Goal: Task Accomplishment & Management: Manage account settings

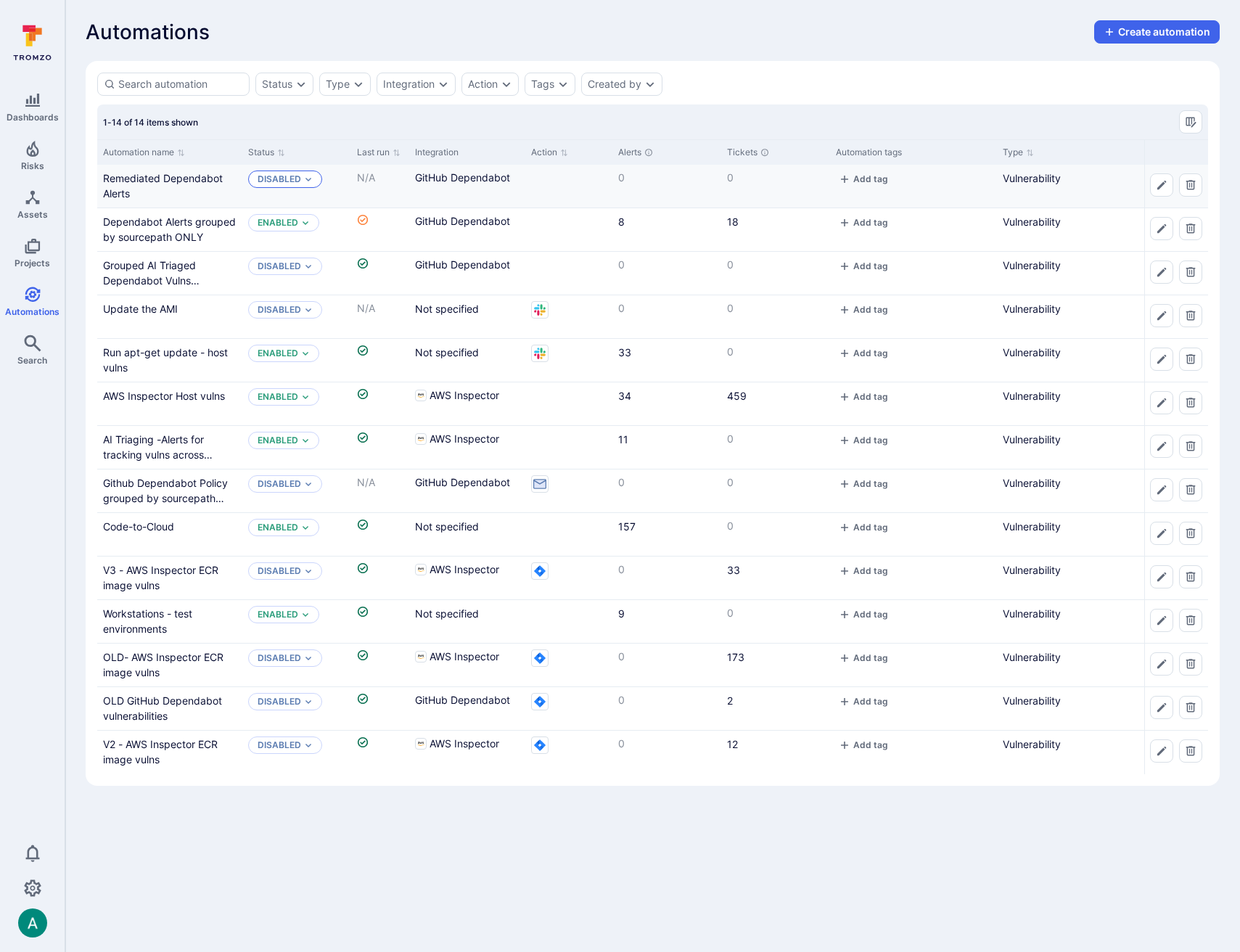
click at [282, 178] on p "Disabled" at bounding box center [280, 179] width 43 height 12
click at [291, 212] on span "Enabled" at bounding box center [280, 215] width 41 height 11
click at [190, 350] on link "Run apt-get update - host vulns" at bounding box center [166, 359] width 125 height 27
click at [158, 305] on link "Update the AMI" at bounding box center [141, 309] width 75 height 12
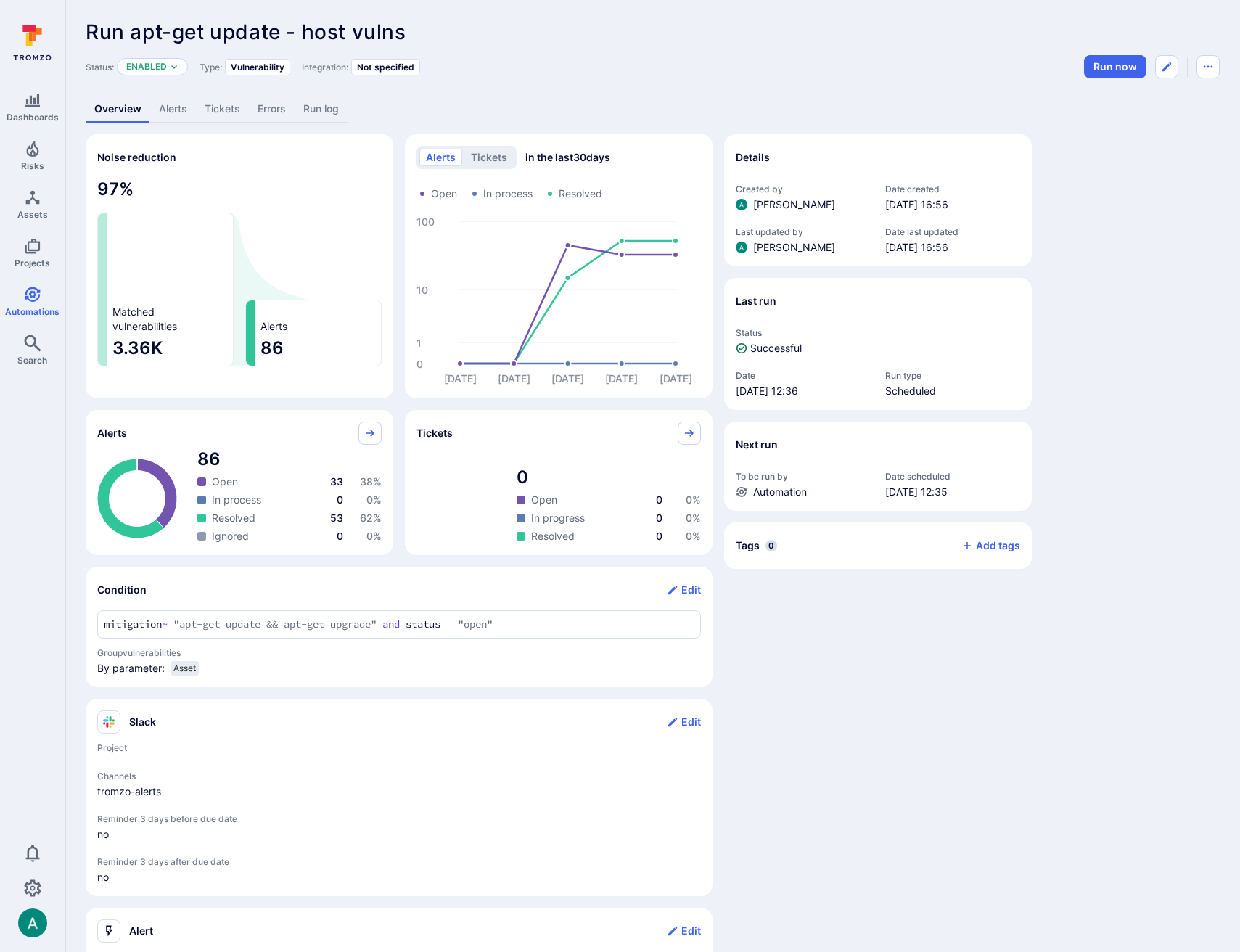
click at [158, 111] on link "Alerts" at bounding box center [172, 109] width 46 height 27
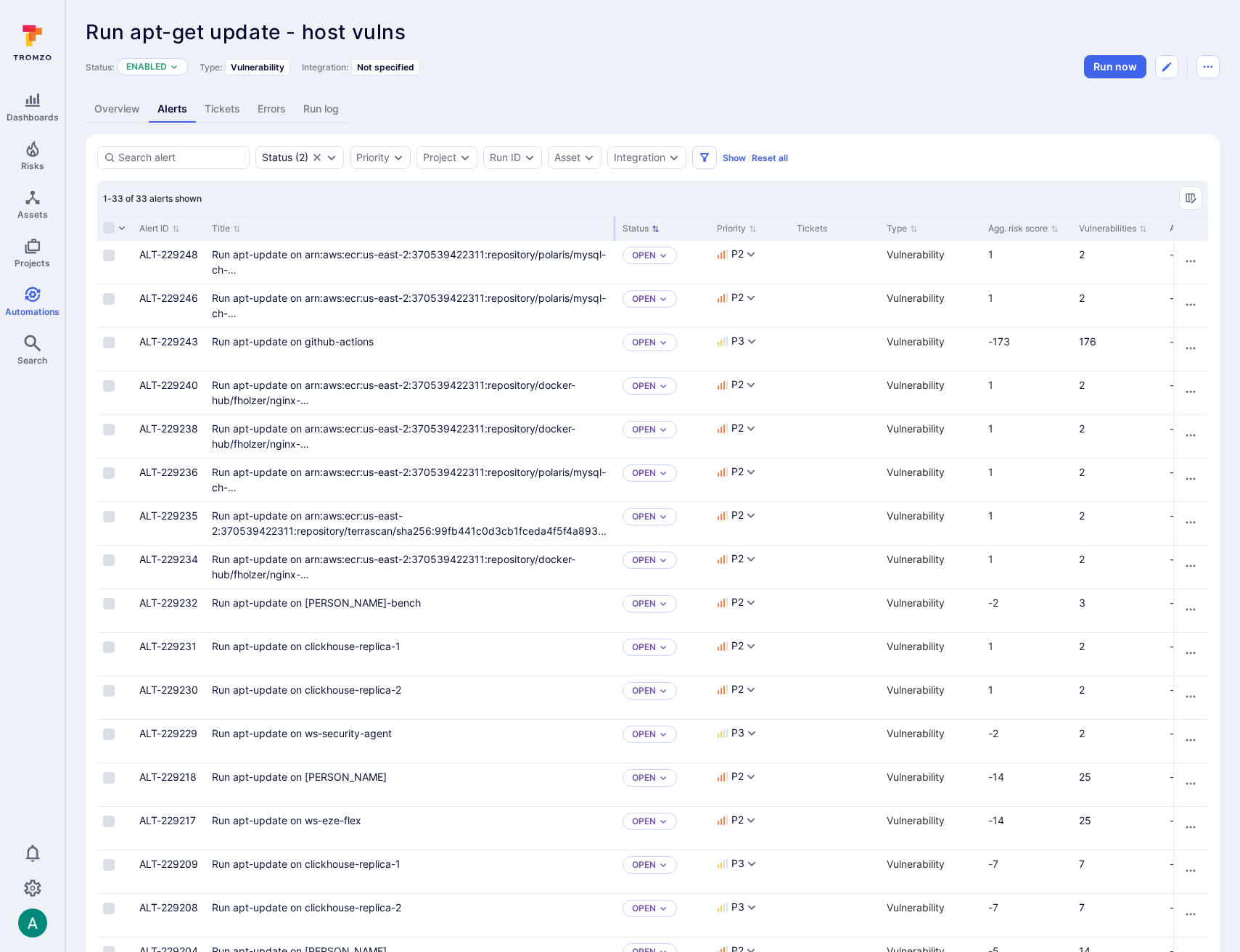
drag, startPoint x: 384, startPoint y: 229, endPoint x: 613, endPoint y: 228, distance: 229.0
click at [614, 228] on div at bounding box center [615, 229] width 2 height 25
click at [129, 110] on link "Overview" at bounding box center [117, 109] width 63 height 27
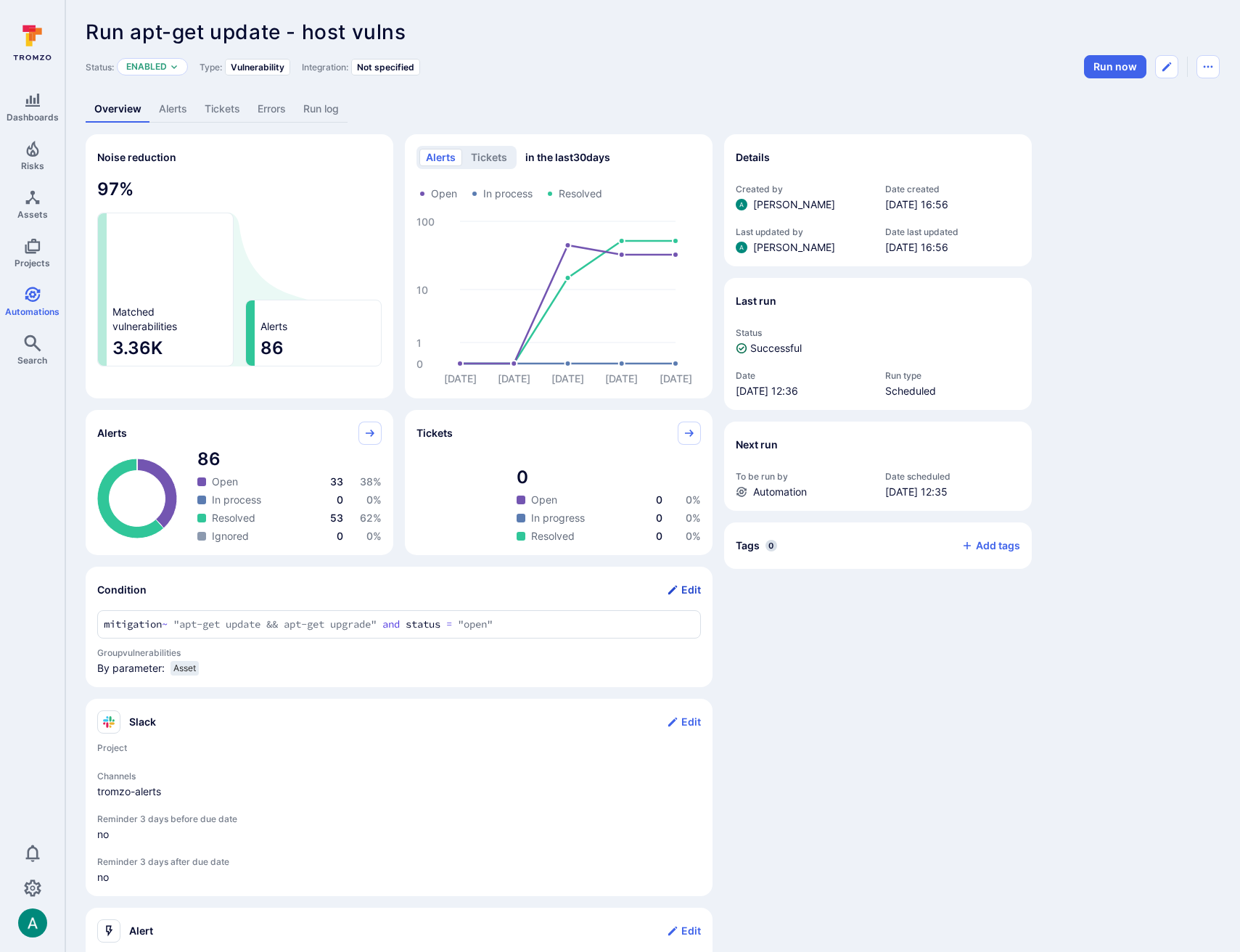
click at [682, 585] on button "Edit" at bounding box center [683, 590] width 34 height 23
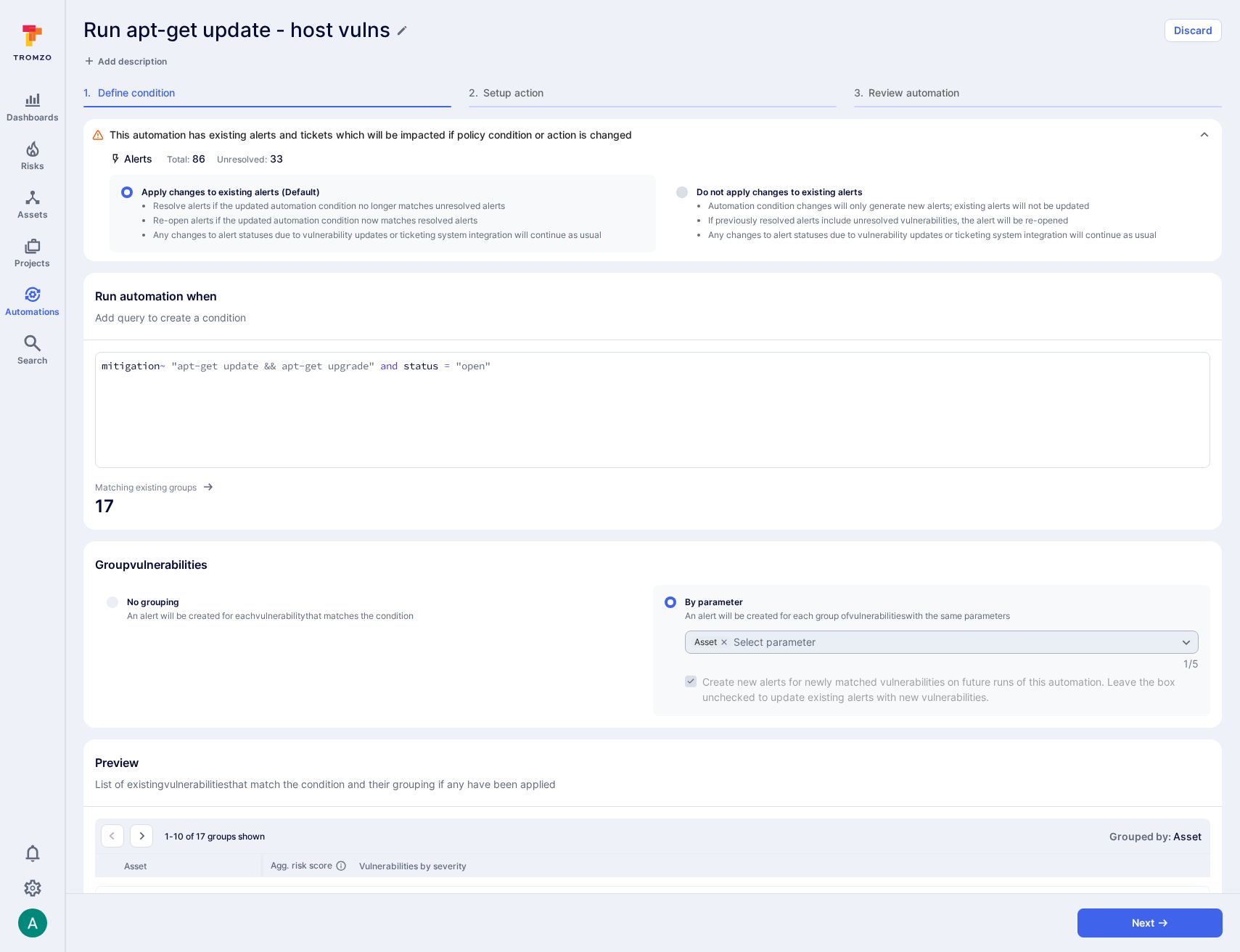
click at [558, 363] on textarea "mitigation ~ "apt-get update && apt-get upgrade" and status = "open"" at bounding box center [652, 366] width 1102 height 16
type textarea "mitigation ~ "apt-get update && apt-get upgrade" and status = "open" and score …"
click at [654, 538] on div "This automation has existing alerts and tickets which will be impacted if polic…" at bounding box center [652, 697] width 1138 height 1156
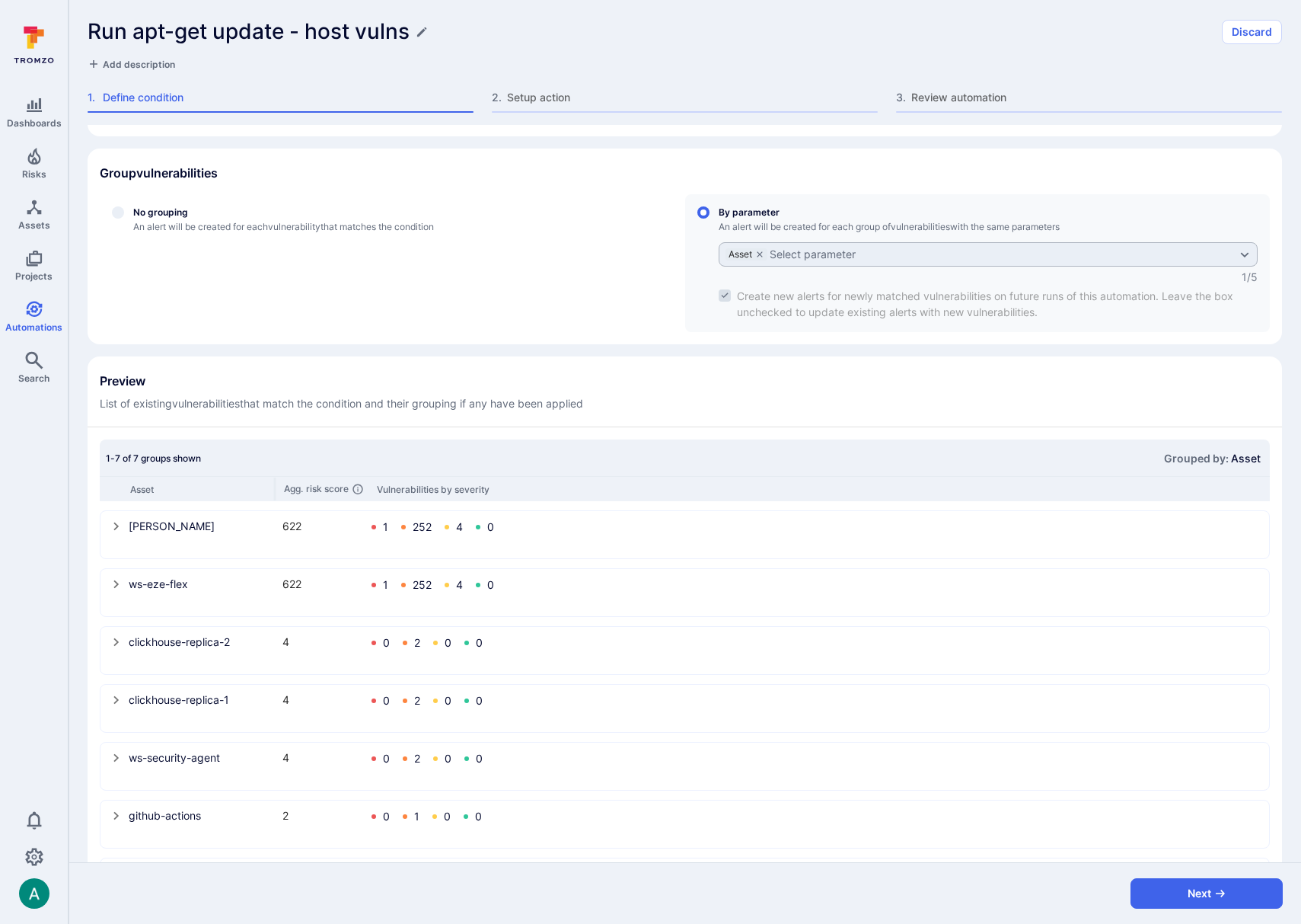
scroll to position [495, 0]
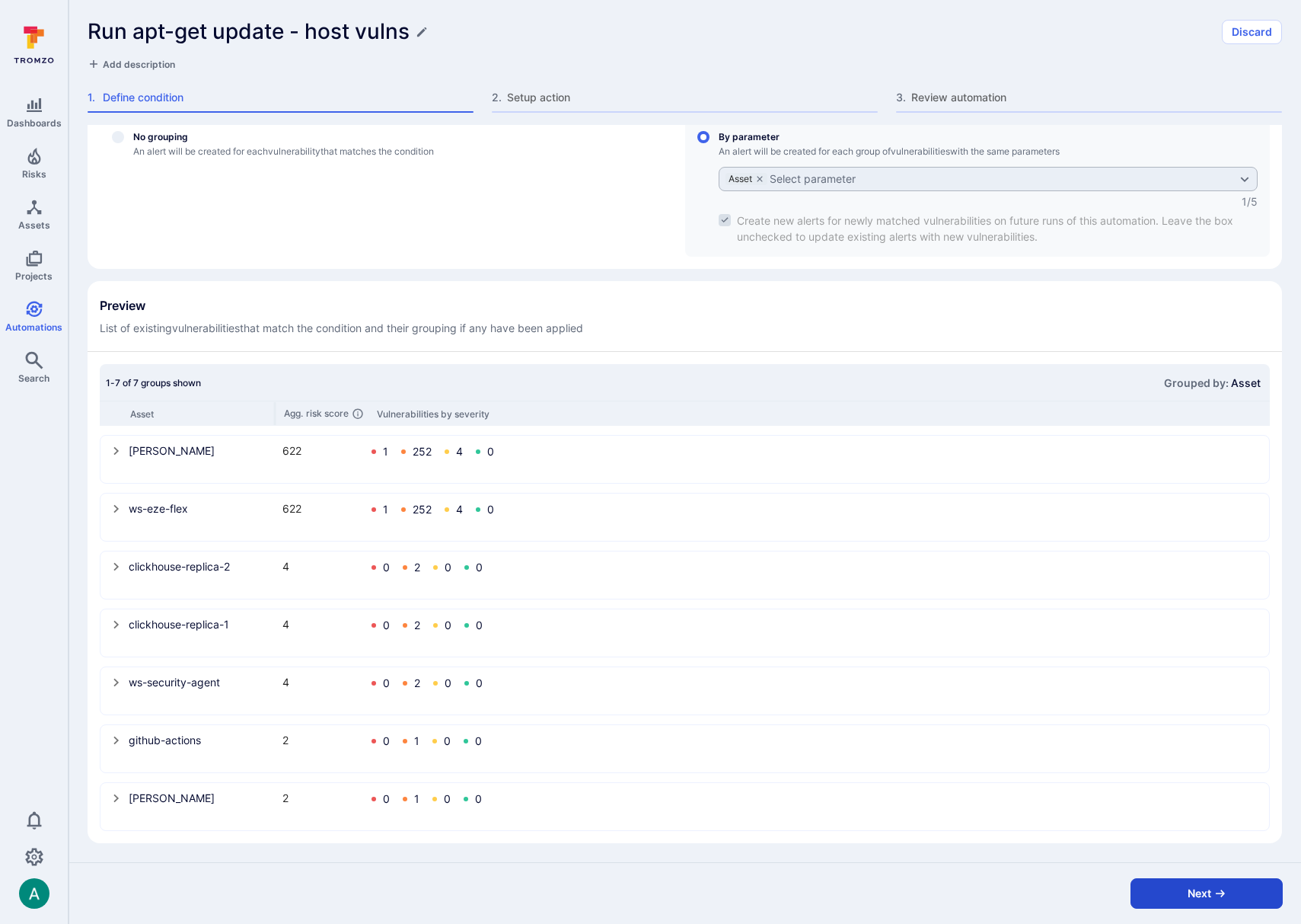
click at [1180, 887] on button "Next" at bounding box center [1207, 893] width 152 height 31
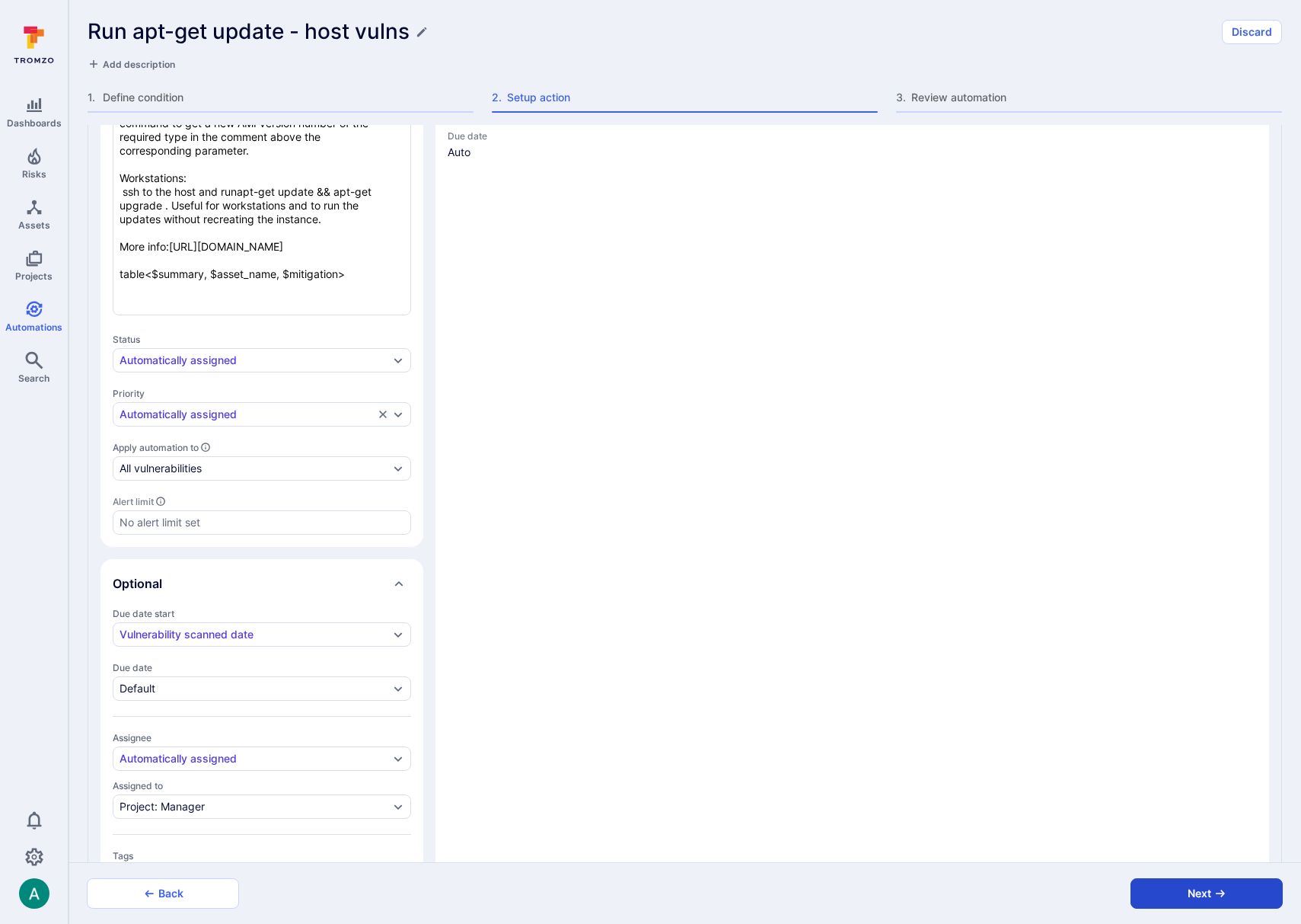
type textarea "x"
click at [1179, 886] on button "Next" at bounding box center [1207, 893] width 152 height 31
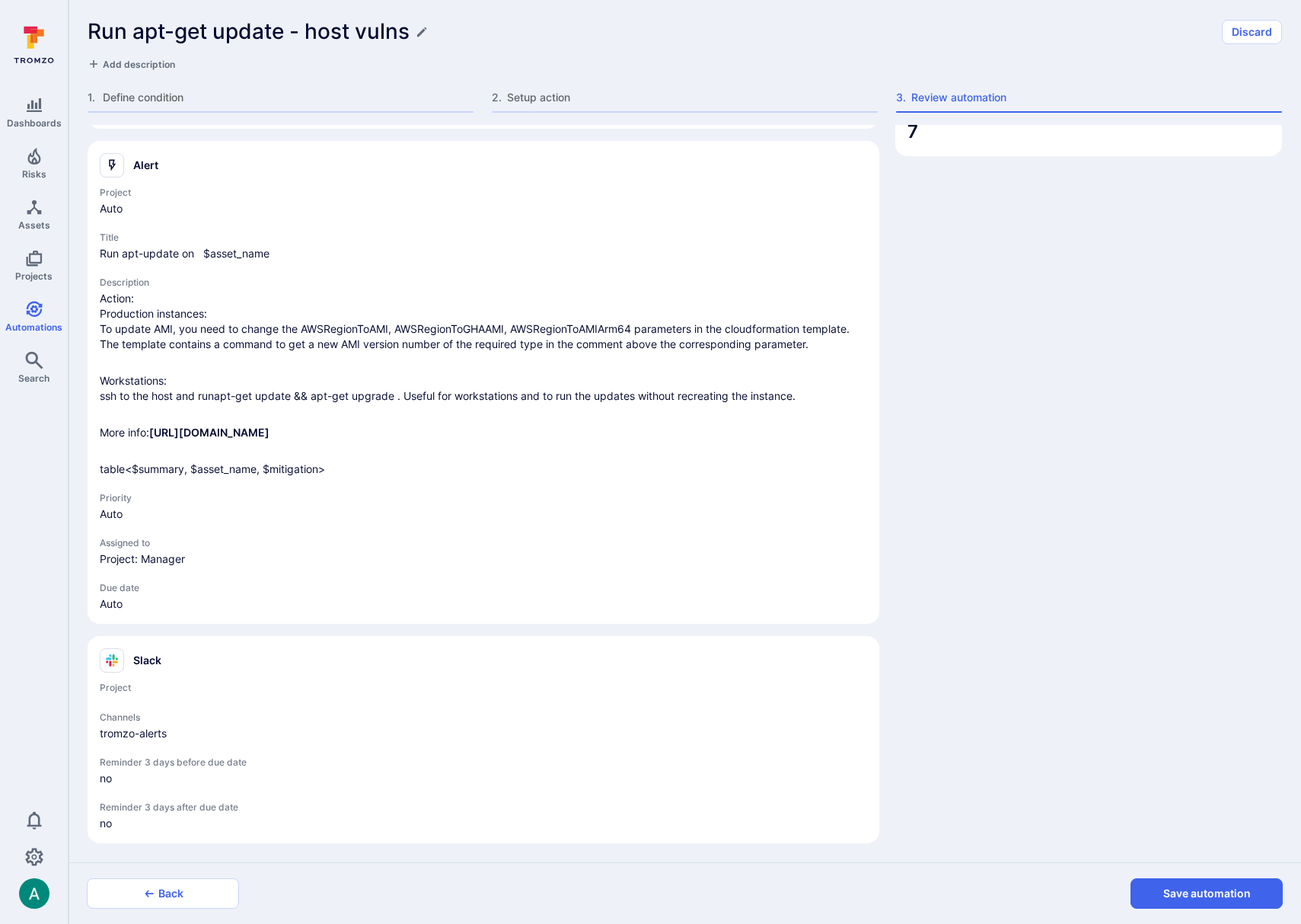
scroll to position [239, 0]
click at [1187, 892] on button "Save automation" at bounding box center [1207, 893] width 152 height 31
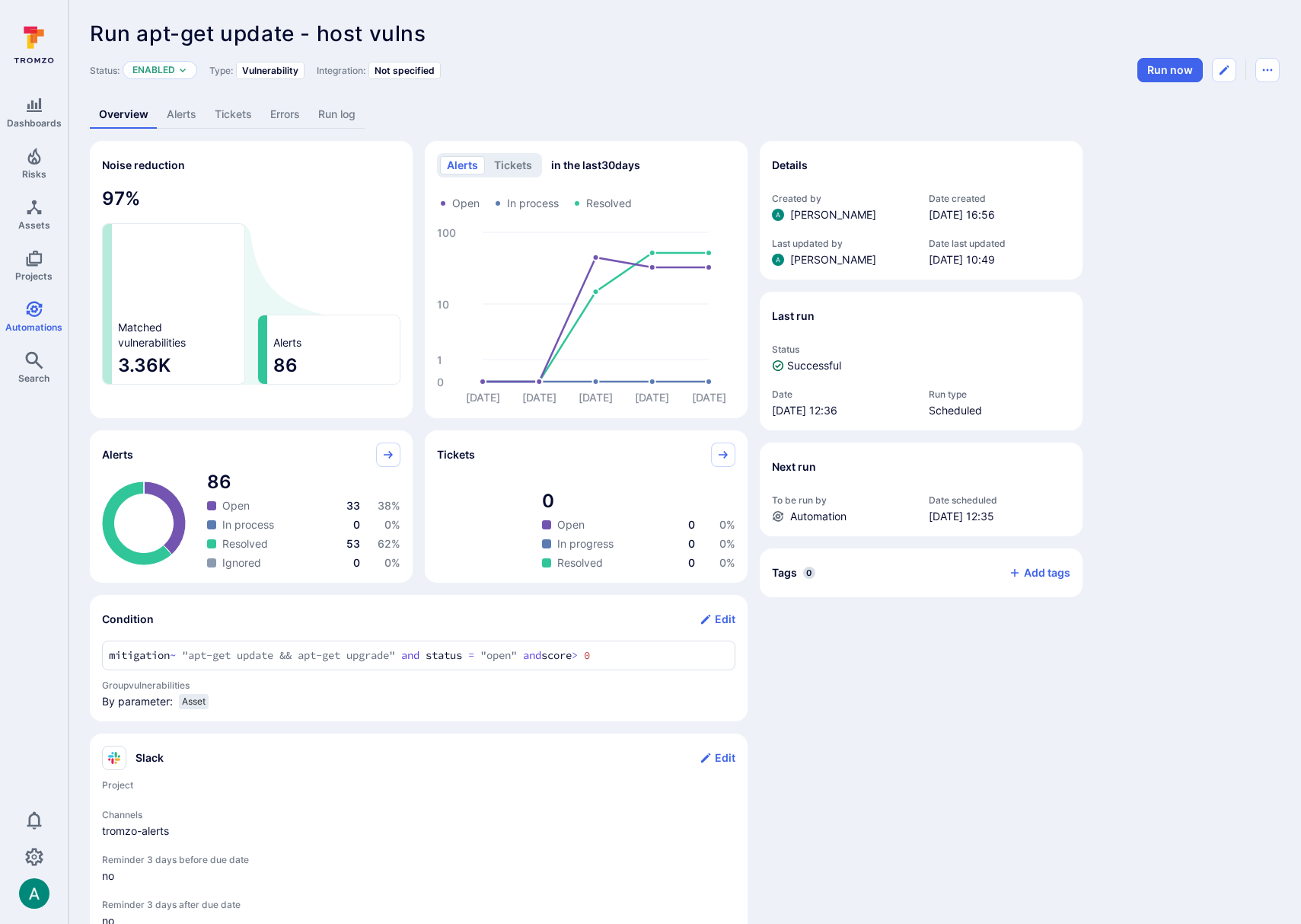
click at [184, 117] on link "Alerts" at bounding box center [181, 114] width 48 height 28
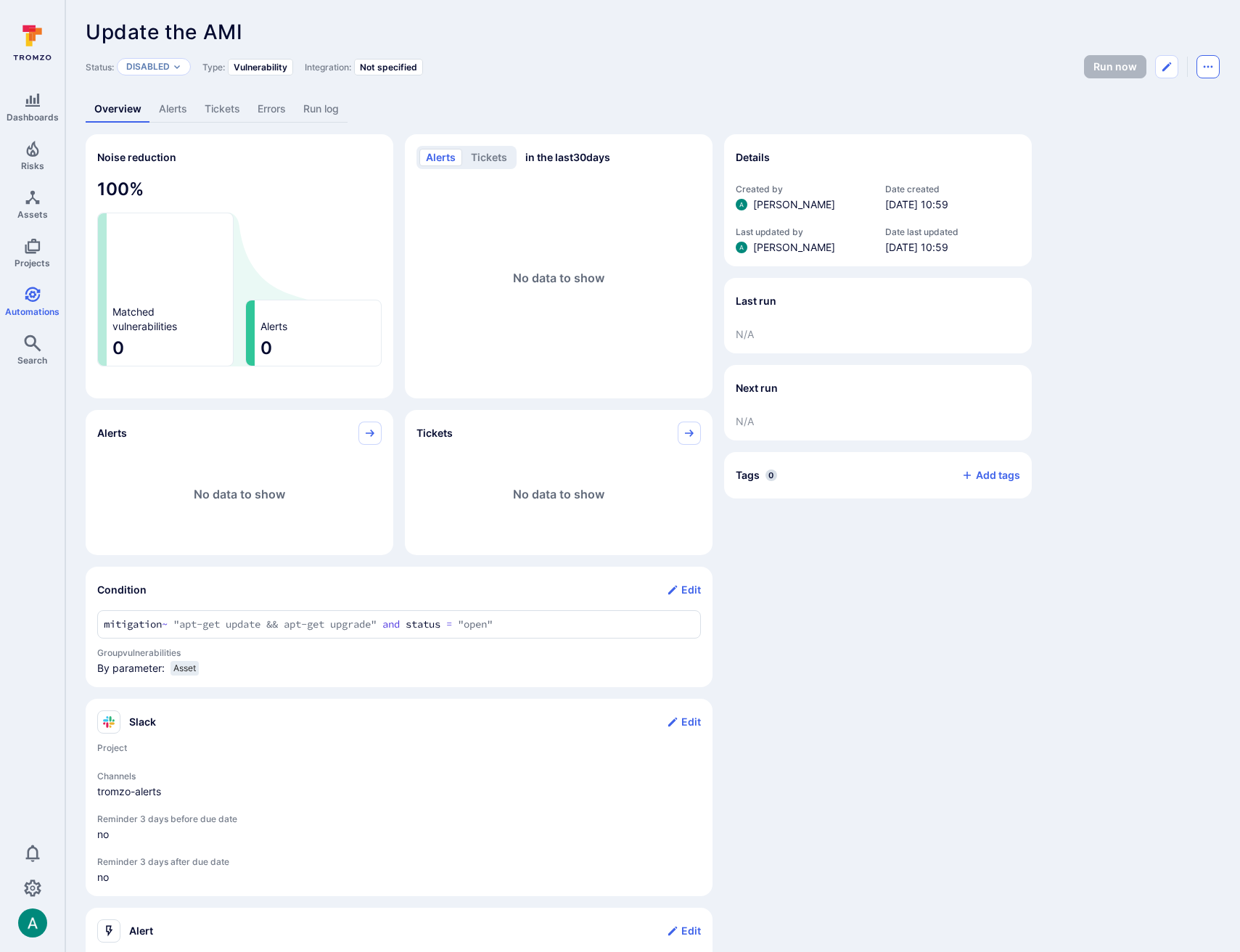
click at [1214, 64] on button "Automation menu" at bounding box center [1208, 67] width 23 height 23
click at [1163, 119] on li "Delete" at bounding box center [1147, 122] width 132 height 23
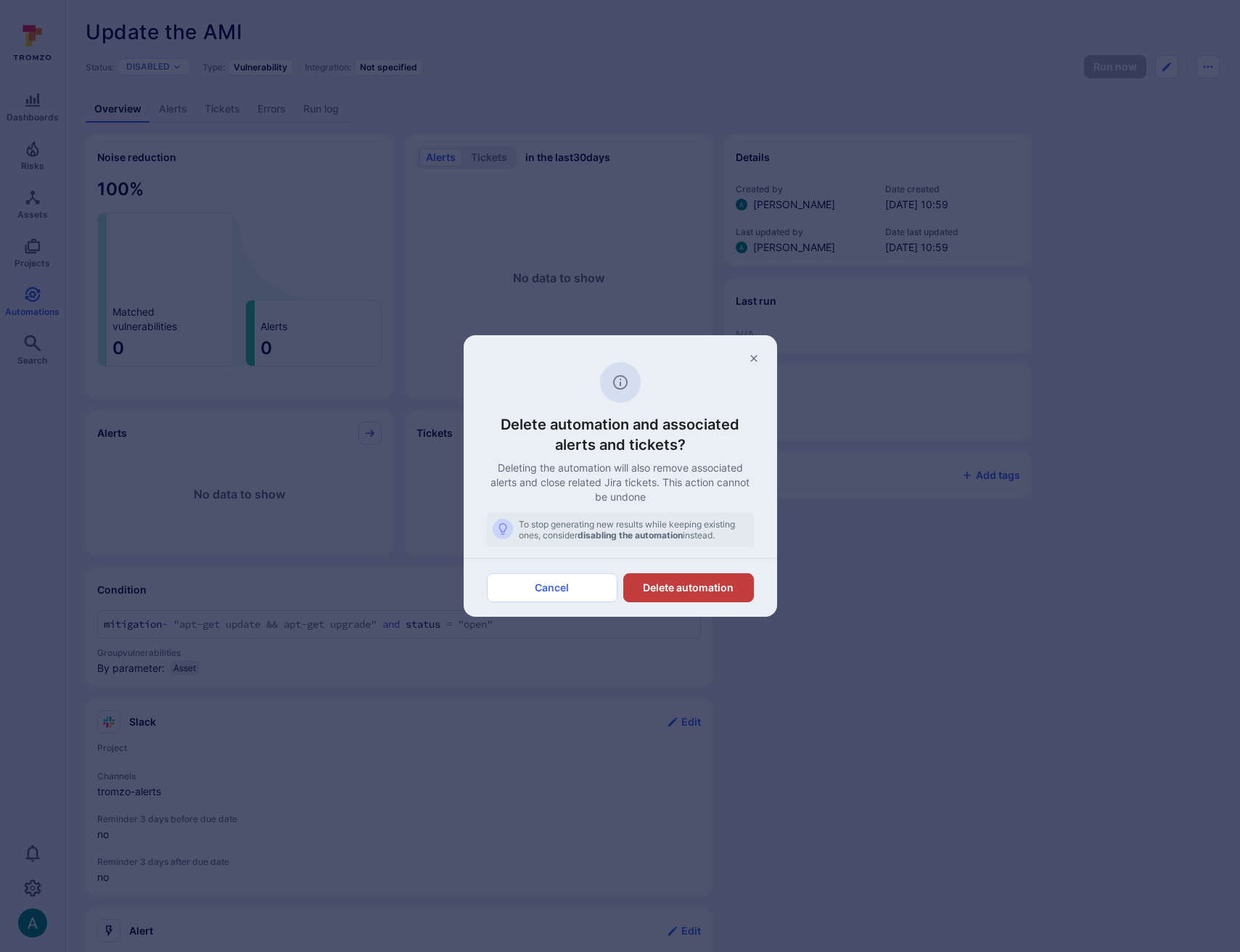
click at [733, 593] on button "Delete automation" at bounding box center [688, 588] width 131 height 29
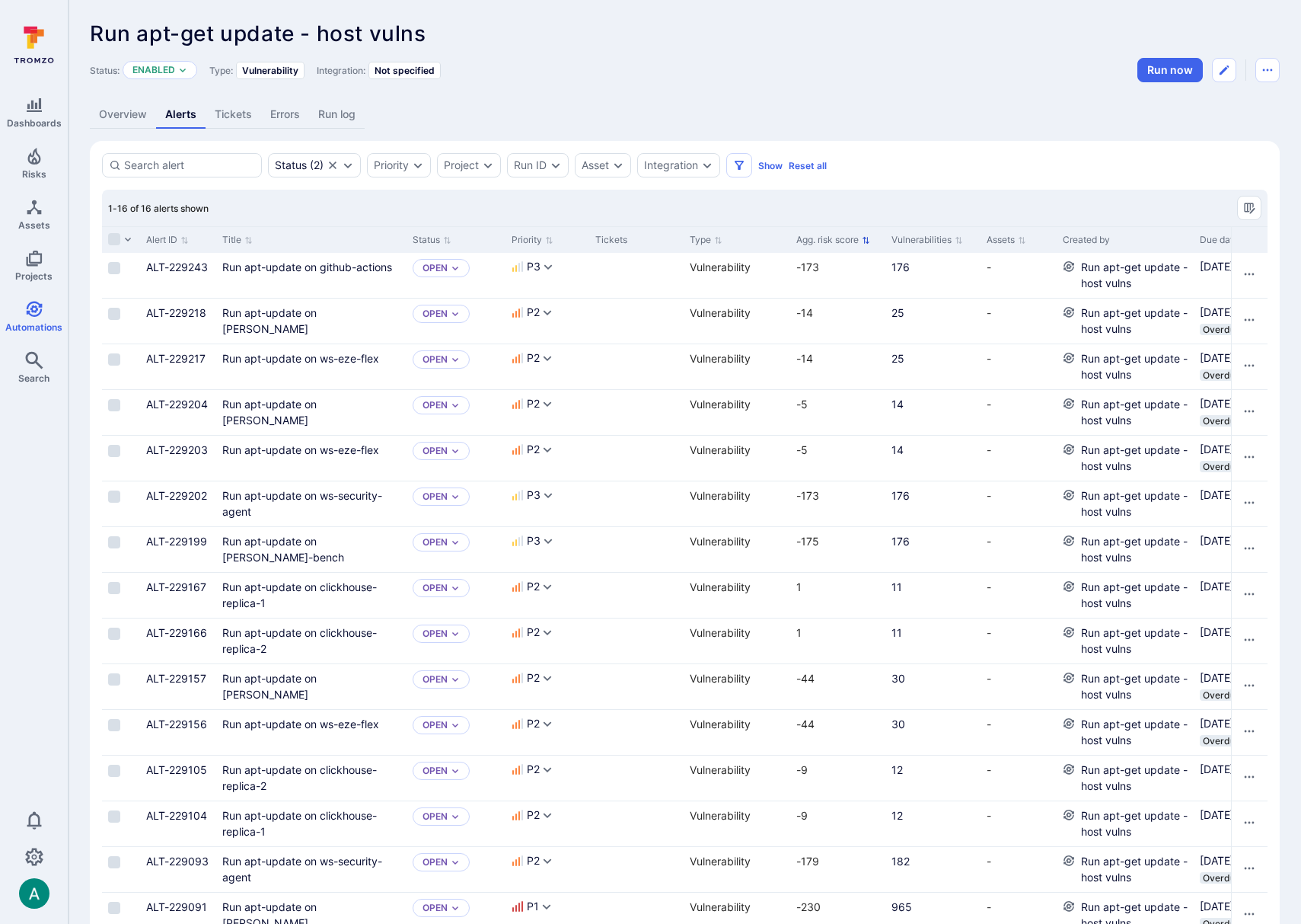
click at [811, 241] on button "Agg. risk score" at bounding box center [833, 240] width 74 height 12
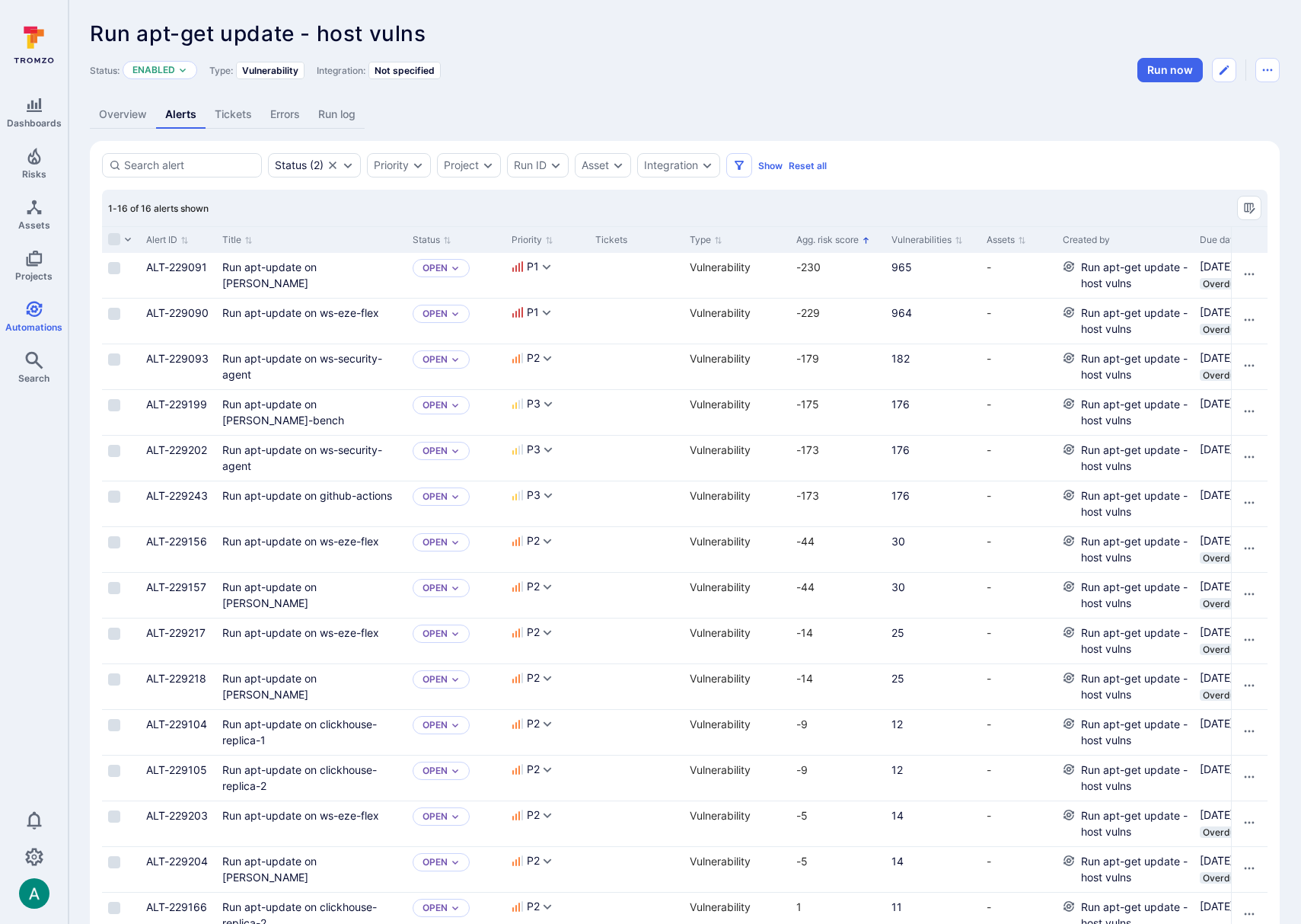
click at [811, 241] on button "Agg. risk score" at bounding box center [833, 240] width 74 height 12
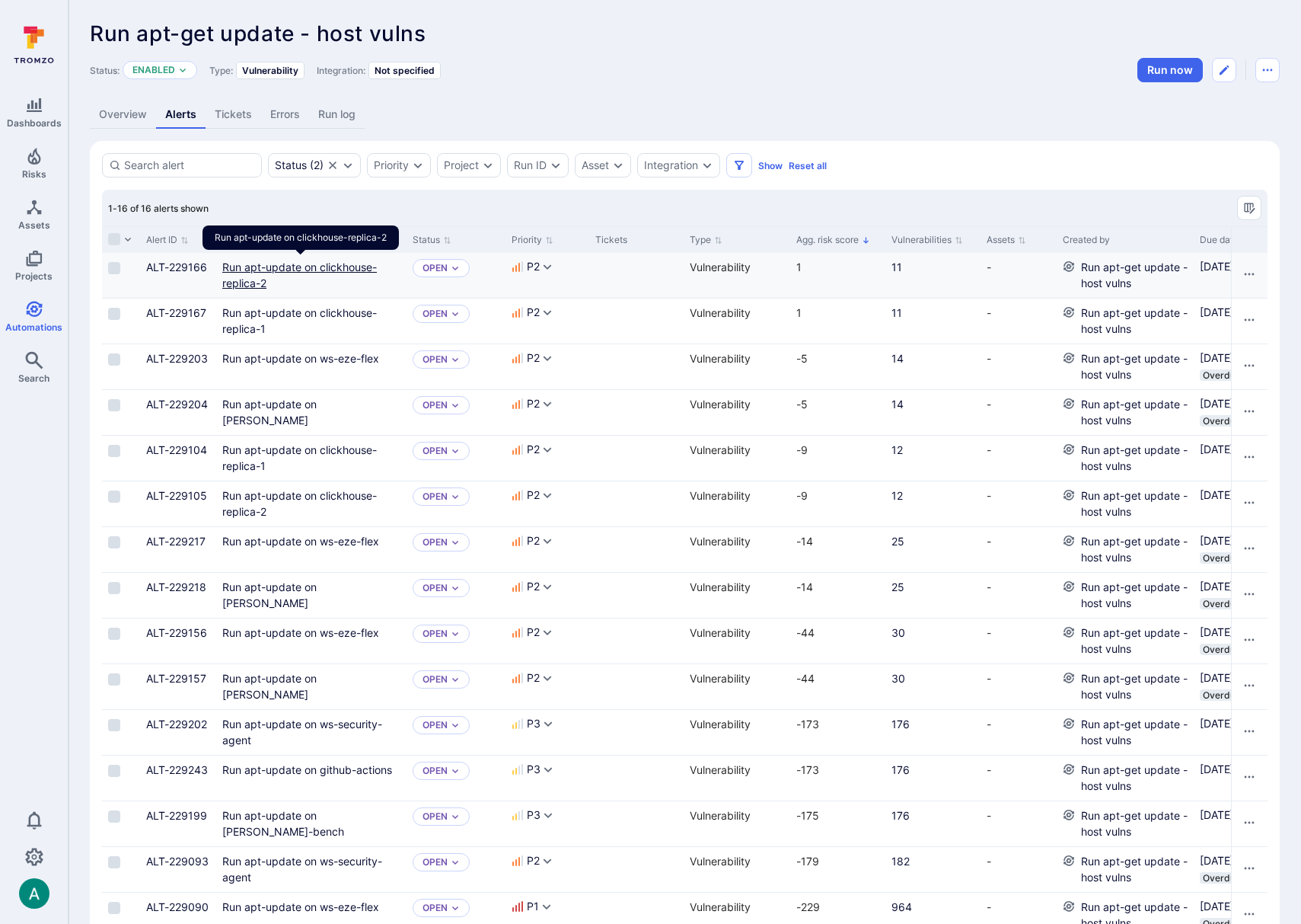
click at [299, 264] on link "Run apt-update on clickhouse-replica-2" at bounding box center [299, 274] width 155 height 29
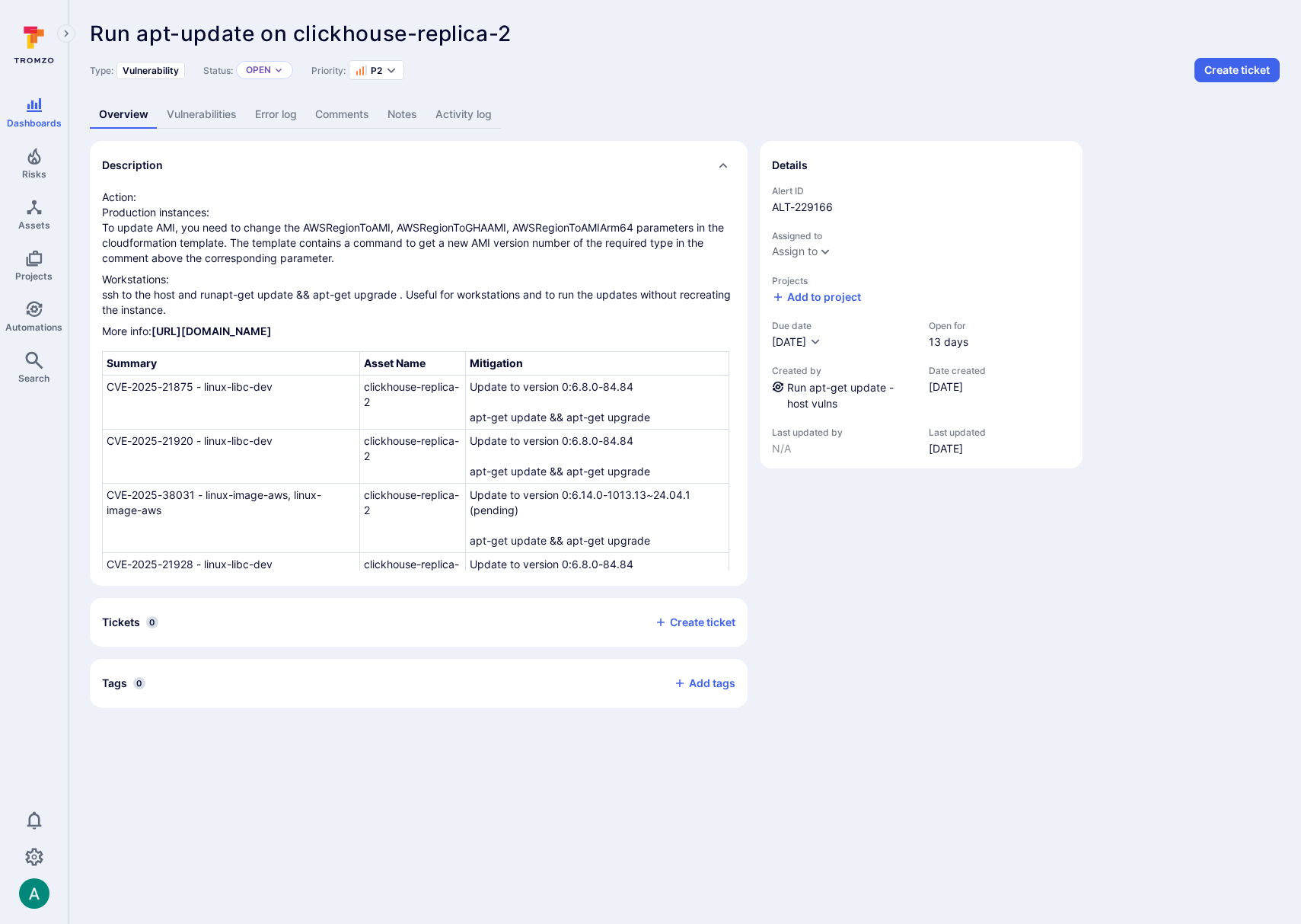
click at [186, 106] on link "Vulnerabilities" at bounding box center [201, 114] width 88 height 28
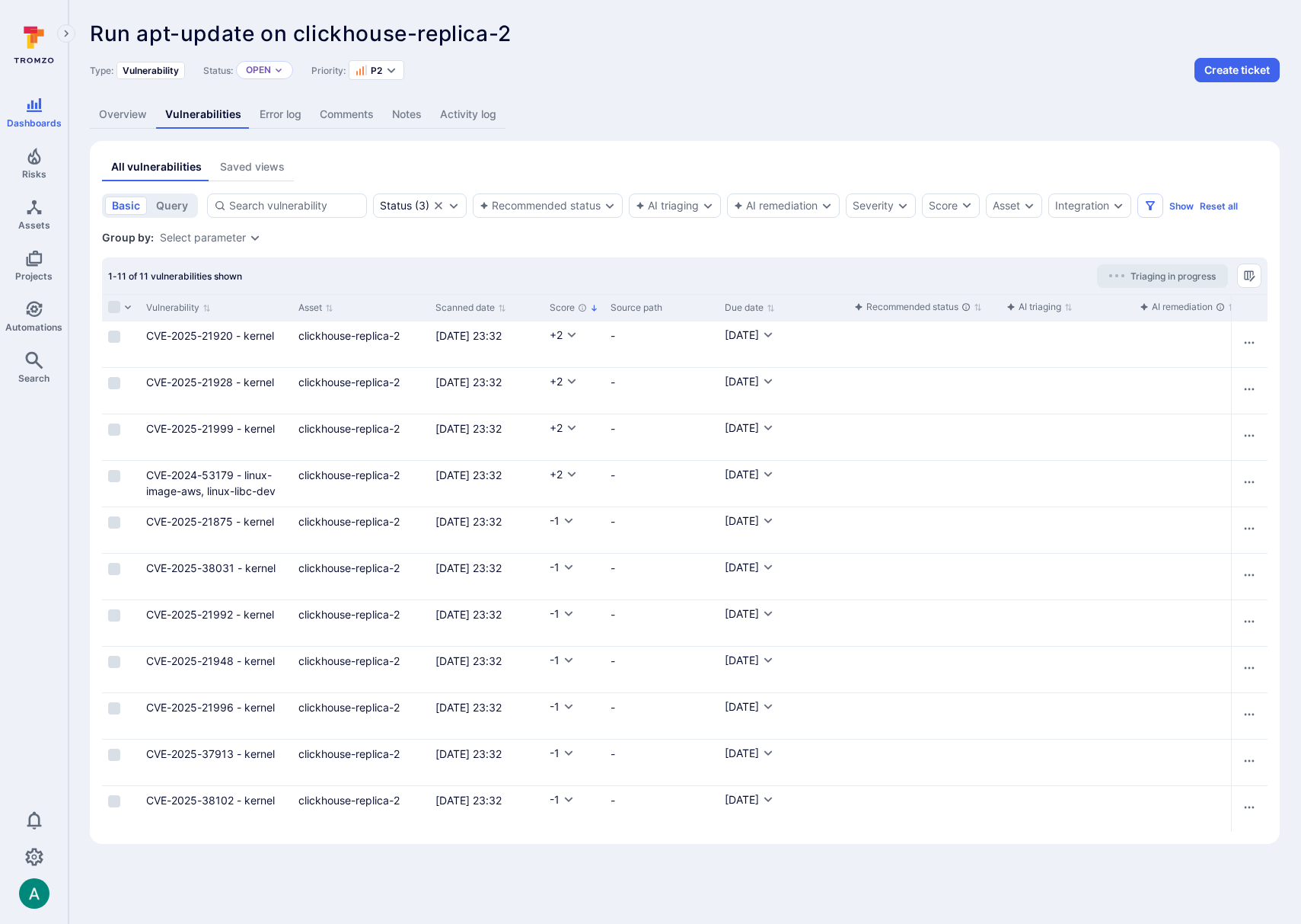
click at [127, 123] on link "Overview" at bounding box center [123, 114] width 66 height 28
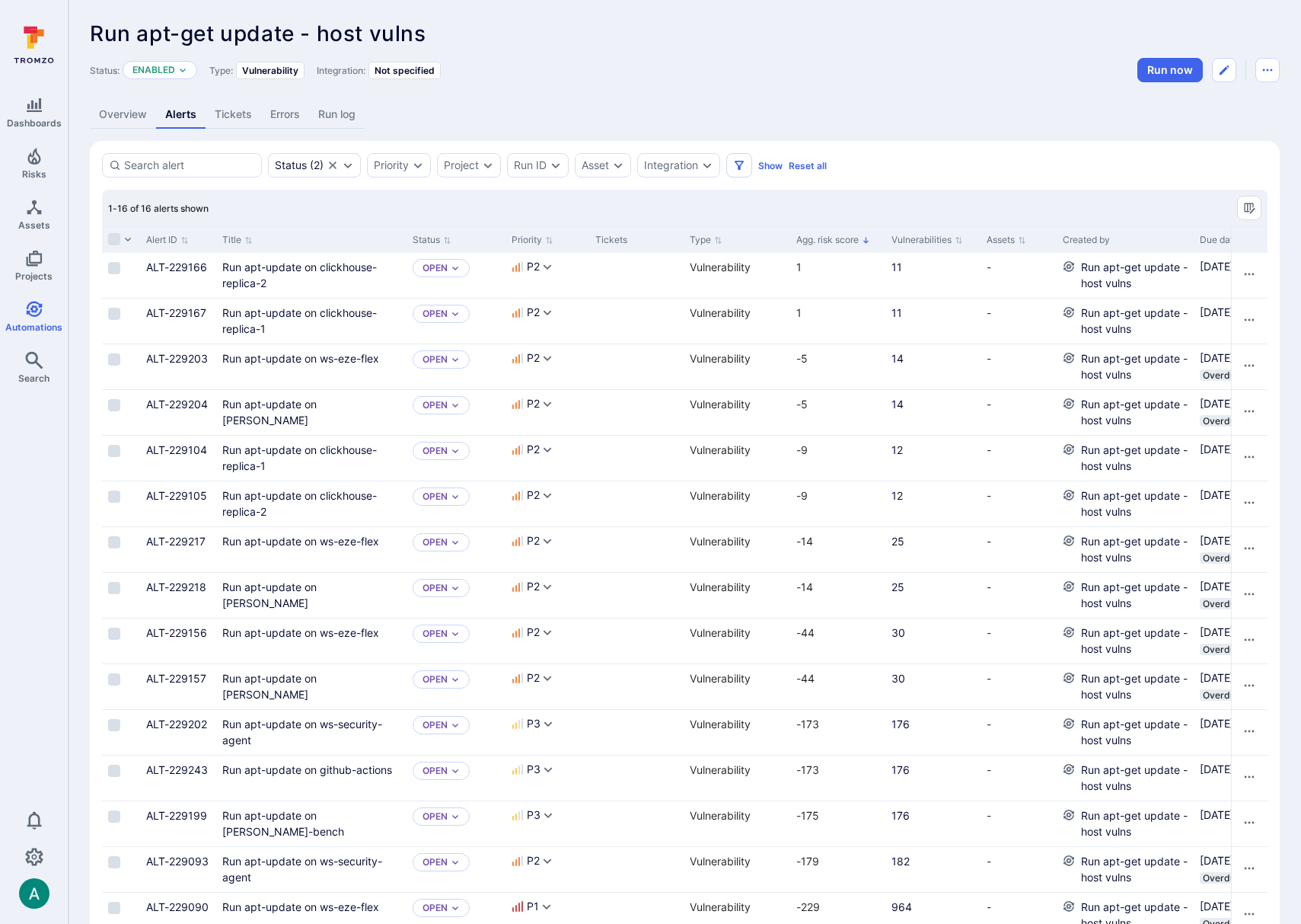
click at [116, 107] on link "Overview" at bounding box center [123, 114] width 66 height 28
